Goal: Transaction & Acquisition: Purchase product/service

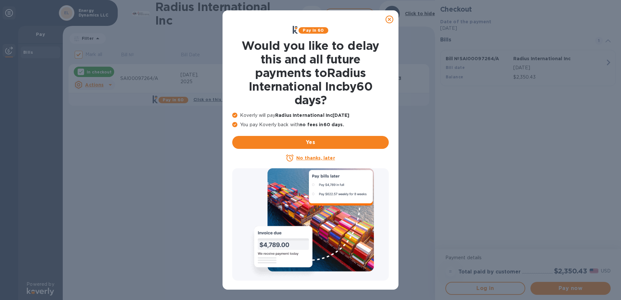
click at [313, 157] on u "No thanks, later" at bounding box center [315, 157] width 38 height 5
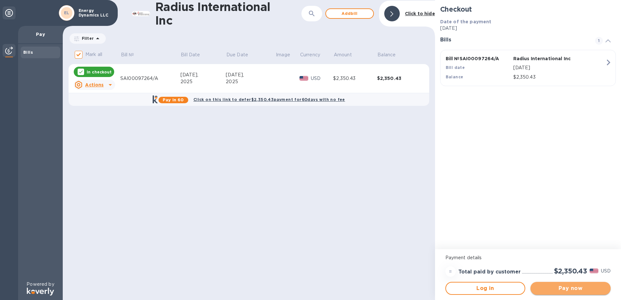
click at [561, 286] on span "Pay now" at bounding box center [570, 288] width 70 height 8
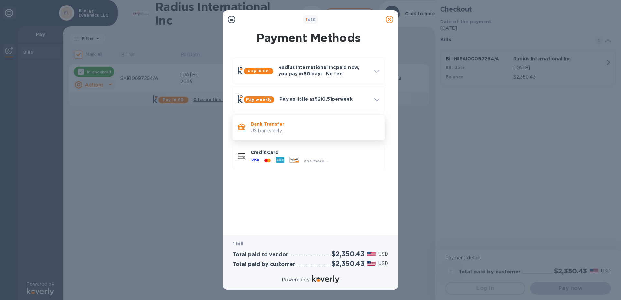
click at [259, 132] on p "US banks only." at bounding box center [315, 130] width 129 height 7
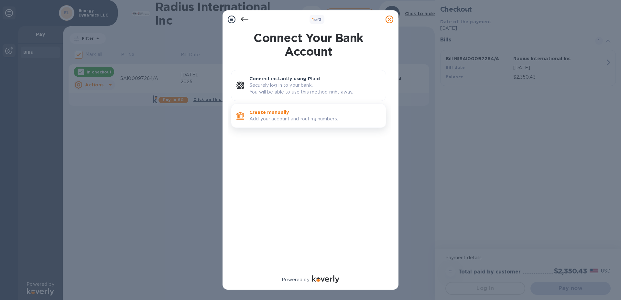
click at [265, 120] on p "Add your account and routing numbers." at bounding box center [314, 118] width 131 height 7
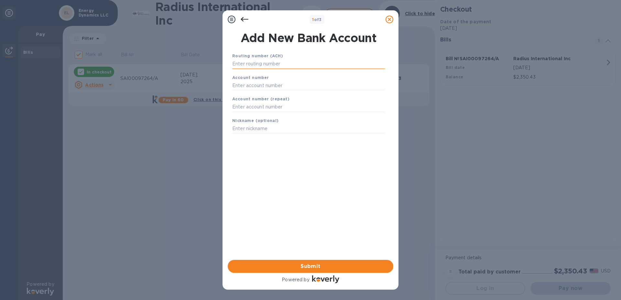
click at [247, 66] on input "text" at bounding box center [308, 64] width 153 height 10
type input "211273765"
click at [240, 95] on input "text" at bounding box center [308, 94] width 153 height 10
type input "190032951"
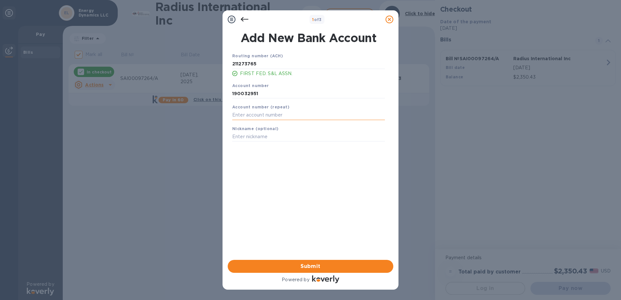
click at [245, 116] on input "text" at bounding box center [308, 115] width 153 height 10
type input "190032951"
click at [327, 263] on span "Submit" at bounding box center [310, 266] width 155 height 8
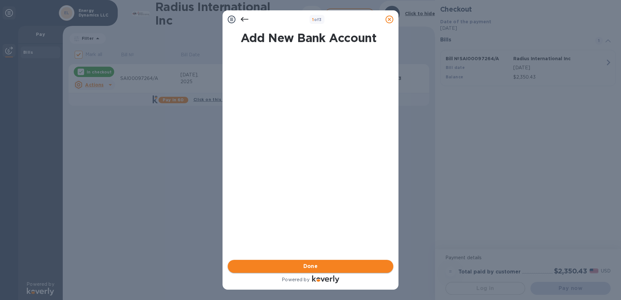
click at [327, 263] on span "Done" at bounding box center [310, 266] width 155 height 8
